Goal: Task Accomplishment & Management: Manage account settings

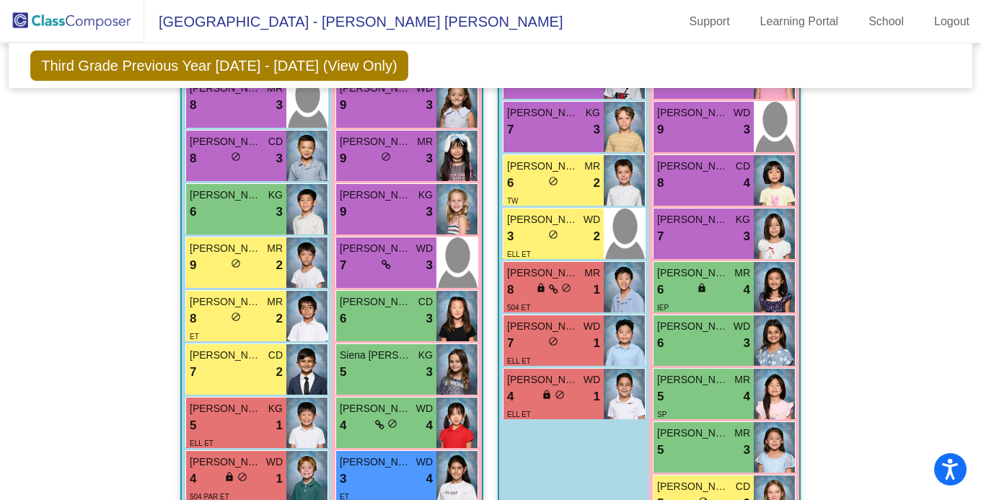
scroll to position [292, 0]
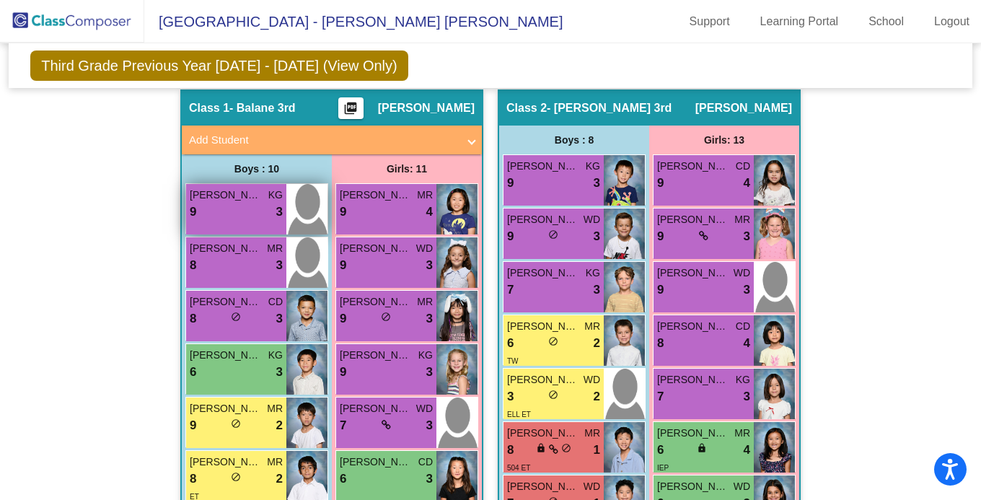
click at [243, 203] on div "9 lock do_not_disturb_alt 3" at bounding box center [236, 212] width 93 height 19
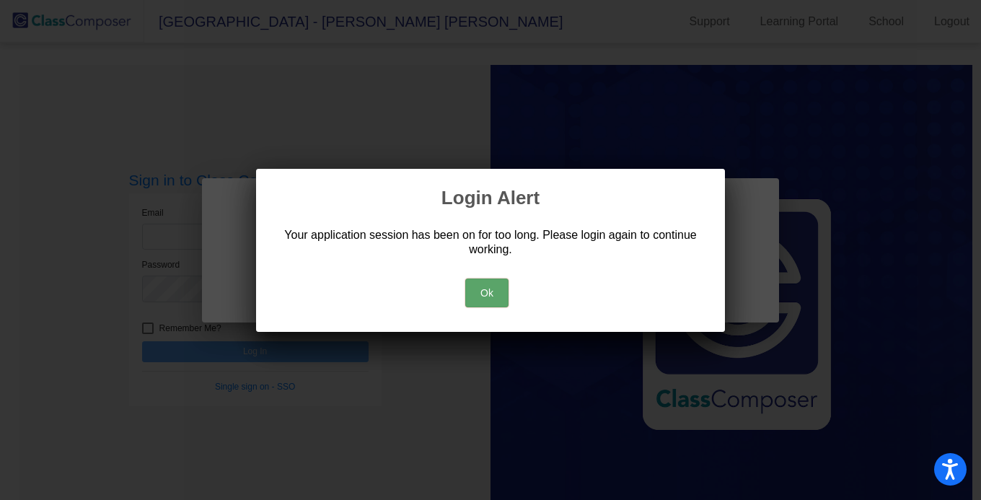
click at [493, 287] on button "Ok" at bounding box center [486, 292] width 43 height 29
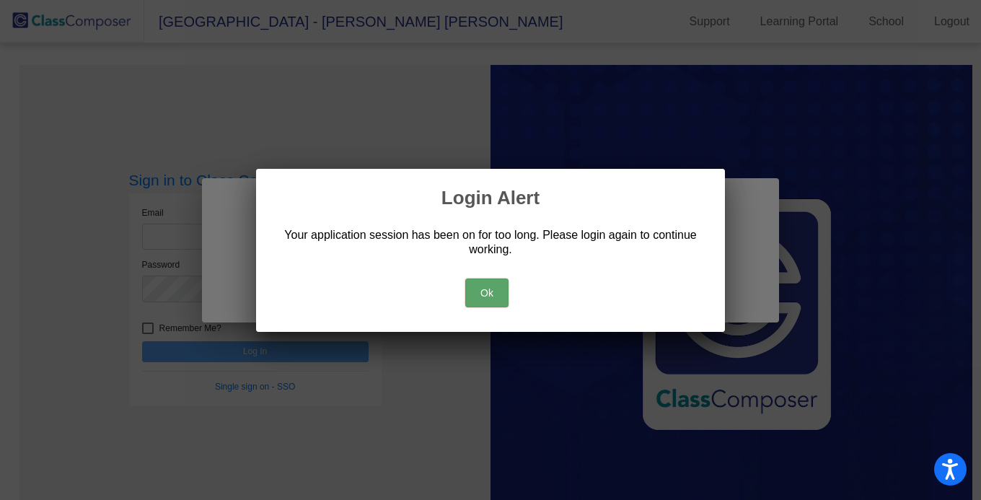
click at [484, 294] on button "Ok" at bounding box center [486, 292] width 43 height 29
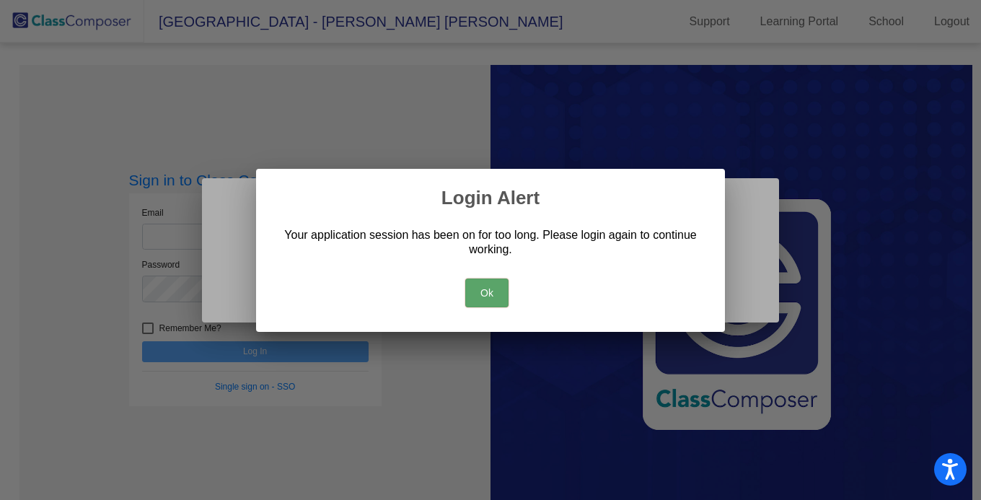
click at [481, 292] on button "Ok" at bounding box center [486, 292] width 43 height 29
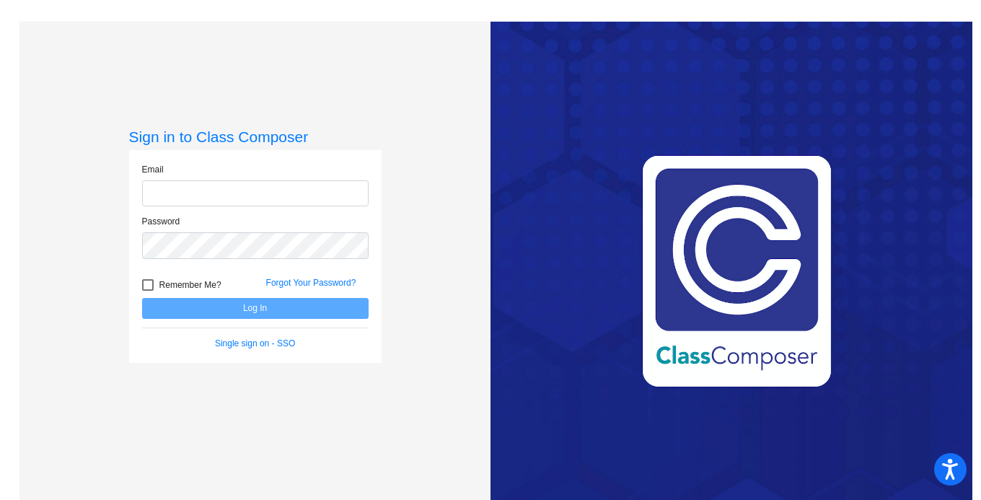
click at [341, 197] on input "email" at bounding box center [255, 193] width 226 height 27
type input "[EMAIL_ADDRESS][DOMAIN_NAME]"
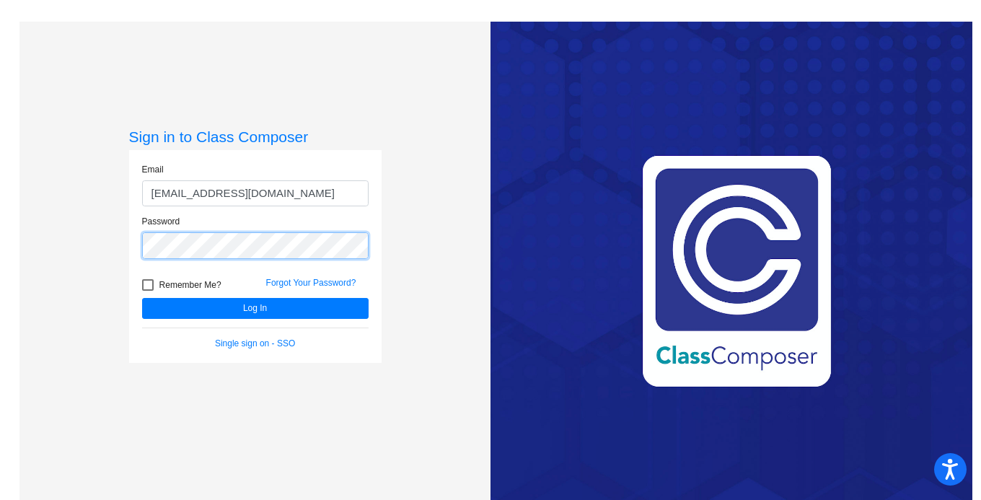
click at [142, 298] on button "Log In" at bounding box center [255, 308] width 226 height 21
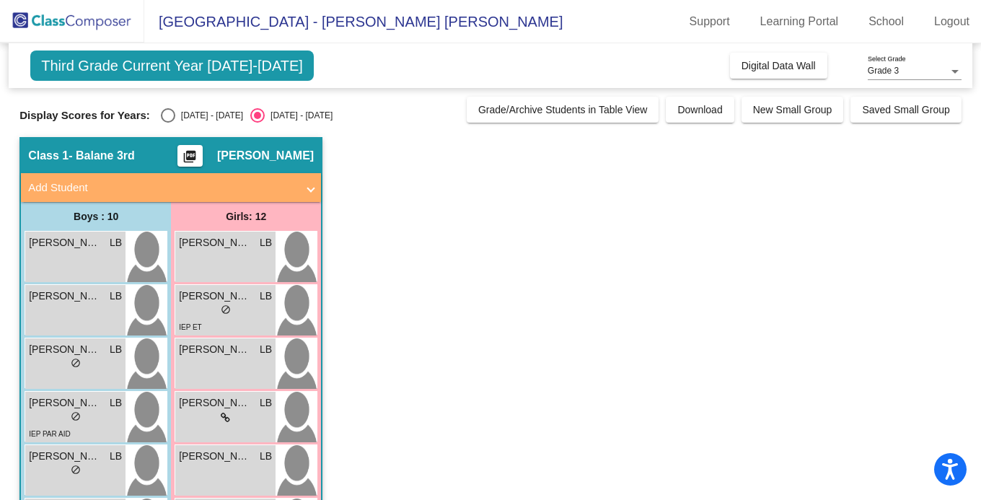
click at [167, 113] on div "Select an option" at bounding box center [168, 115] width 14 height 14
click at [167, 123] on input "[DATE] - [DATE]" at bounding box center [167, 123] width 1 height 1
radio input "true"
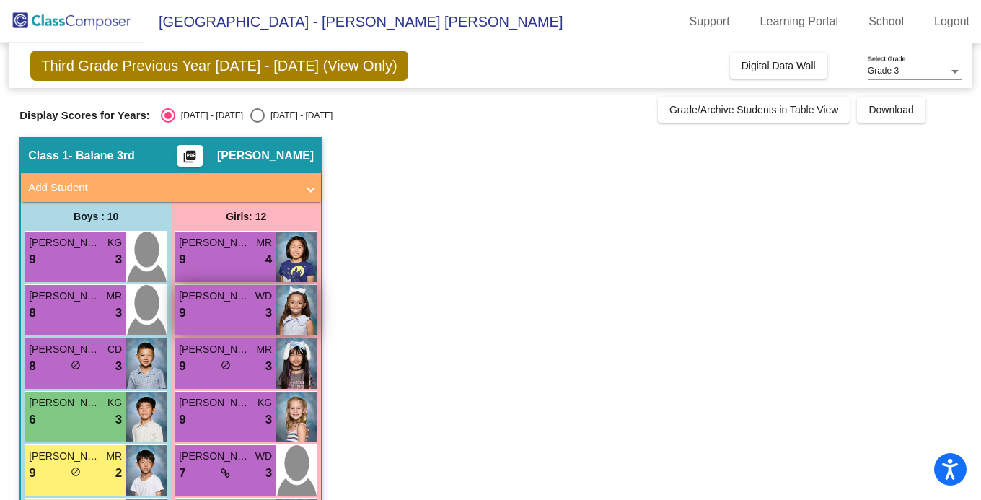
scroll to position [80, 0]
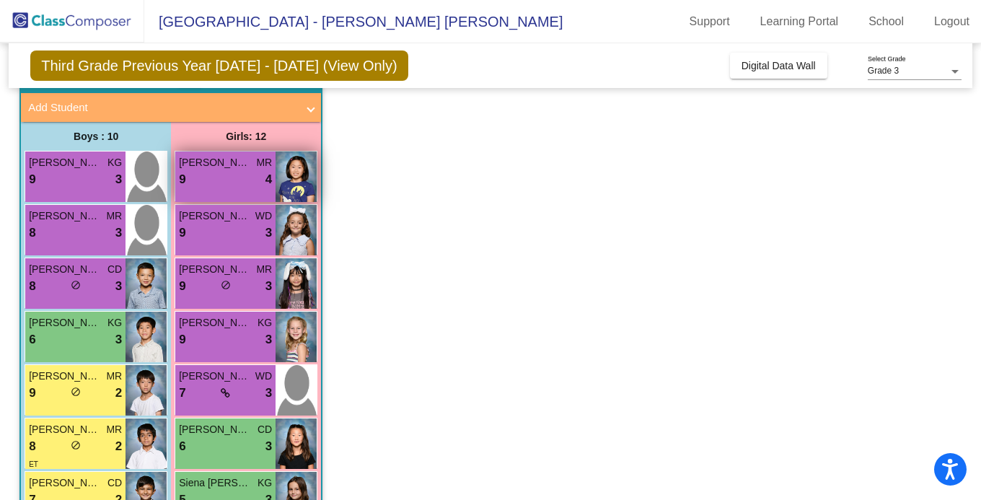
click at [254, 178] on div "9 lock do_not_disturb_alt 4" at bounding box center [225, 179] width 93 height 19
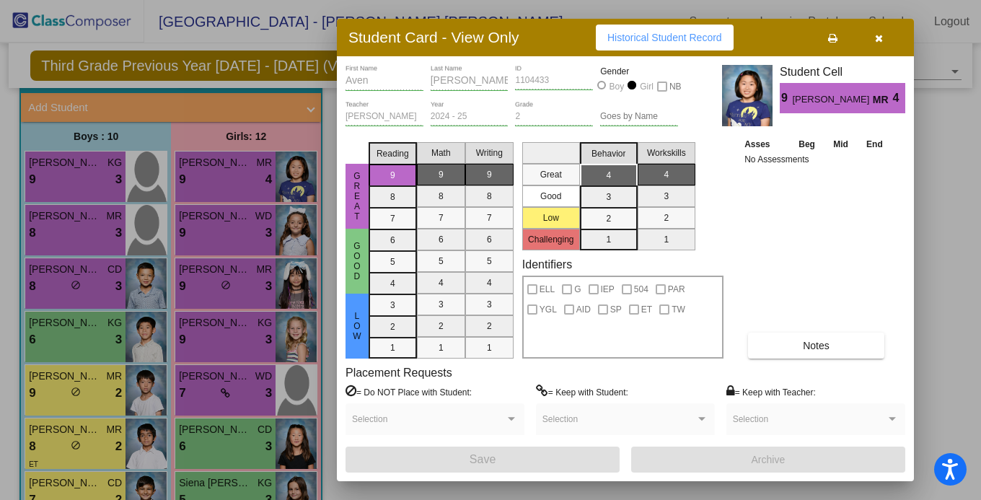
click at [880, 33] on icon "button" at bounding box center [880, 38] width 8 height 10
